Goal: Task Accomplishment & Management: Manage account settings

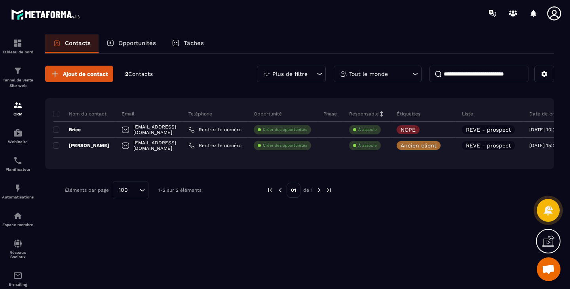
click at [57, 128] on span at bounding box center [56, 130] width 6 height 6
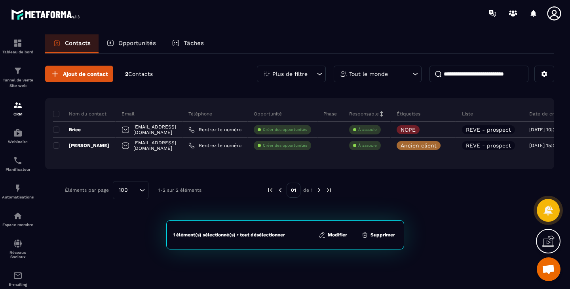
click at [381, 234] on button "Supprimer" at bounding box center [378, 235] width 38 height 8
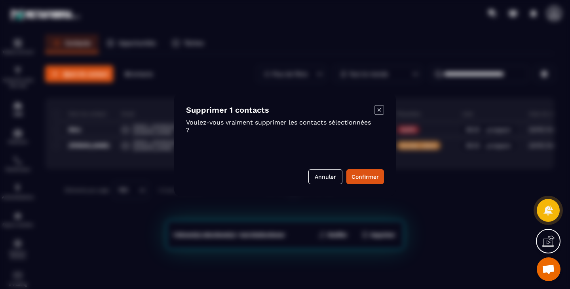
click at [367, 172] on button "Confirmer" at bounding box center [365, 176] width 38 height 15
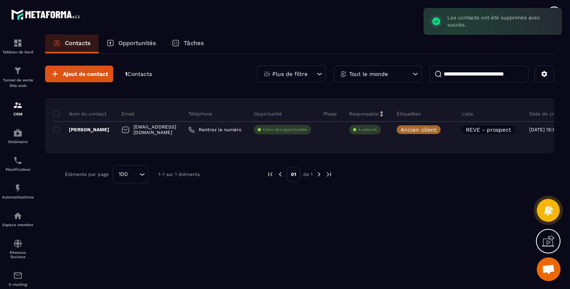
click at [15, 82] on p "Tunnel de vente Site web" at bounding box center [18, 83] width 32 height 11
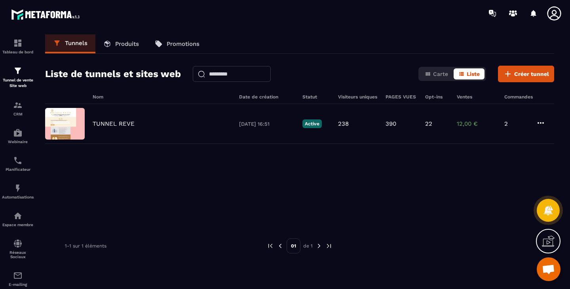
click at [124, 126] on p "TUNNEL REVE" at bounding box center [114, 123] width 42 height 7
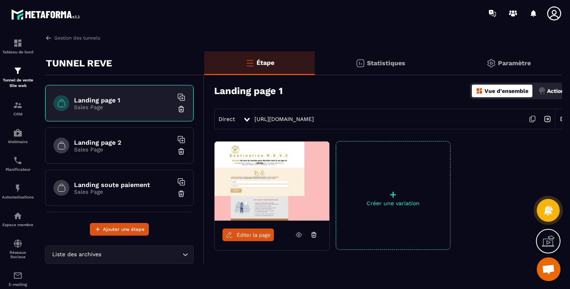
click at [97, 141] on h6 "Landing page 2" at bounding box center [123, 143] width 99 height 8
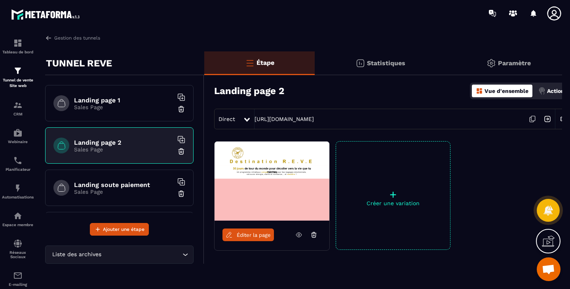
click at [108, 103] on h6 "Landing page 1" at bounding box center [123, 101] width 99 height 8
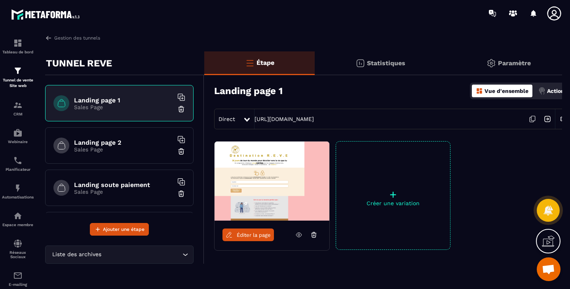
click at [104, 140] on h6 "Landing page 2" at bounding box center [123, 143] width 99 height 8
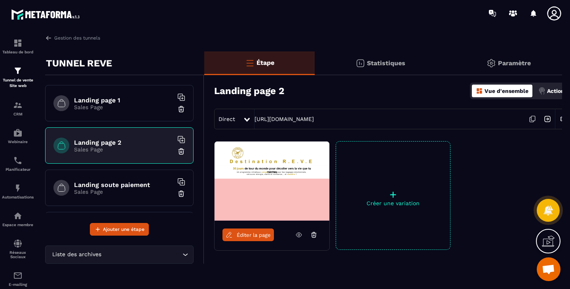
click at [532, 118] on icon at bounding box center [532, 119] width 15 height 15
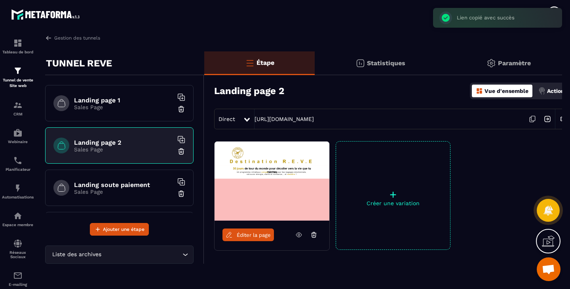
click at [105, 102] on h6 "Landing page 1" at bounding box center [123, 101] width 99 height 8
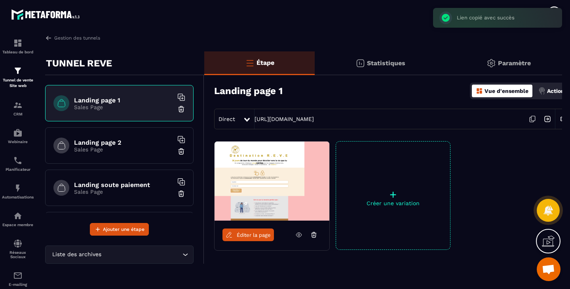
click at [246, 234] on span "Éditer la page" at bounding box center [254, 235] width 34 height 6
